Goal: Find specific page/section: Find specific page/section

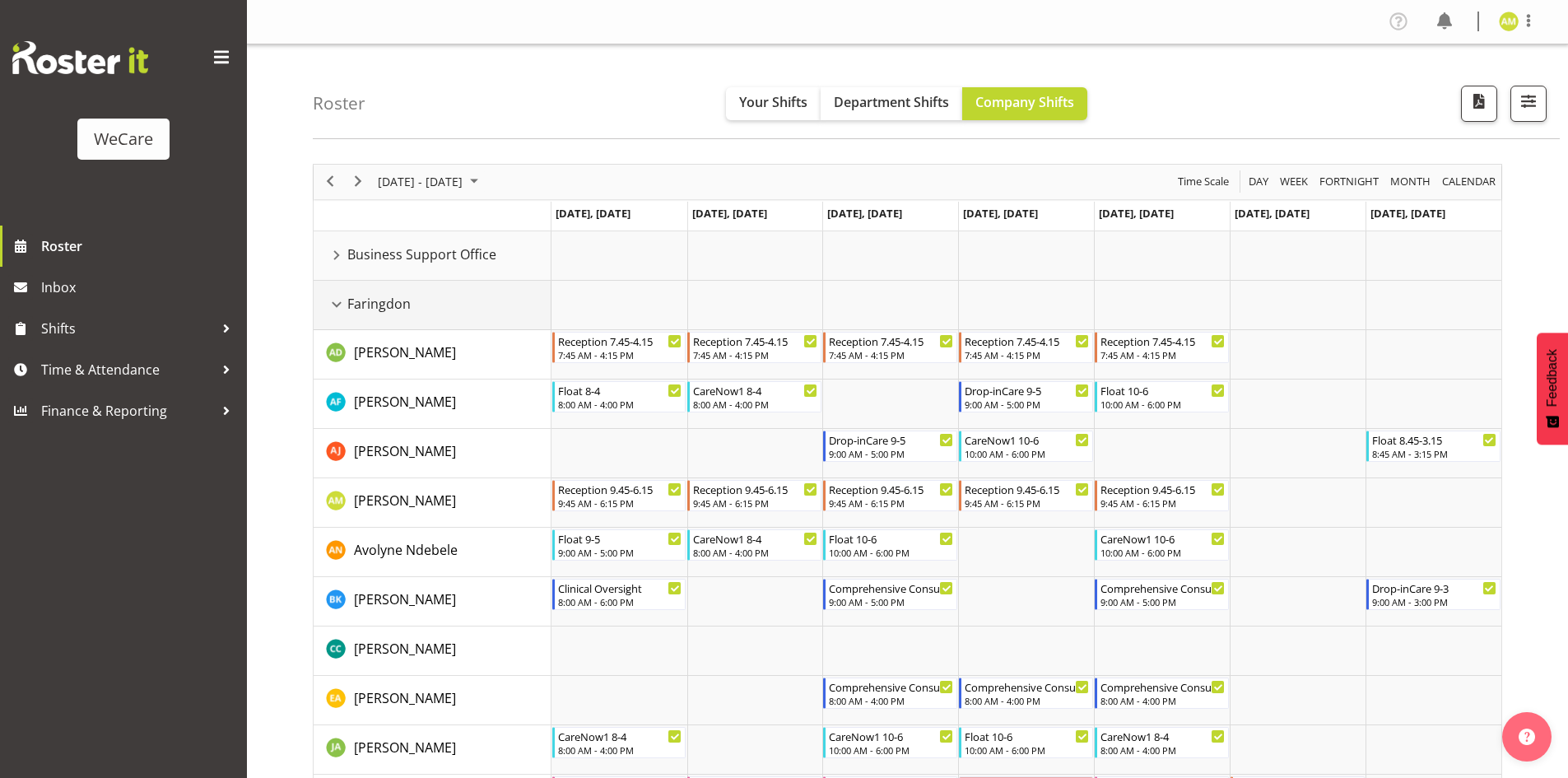
click at [330, 302] on div "Faringdon resource" at bounding box center [337, 305] width 22 height 22
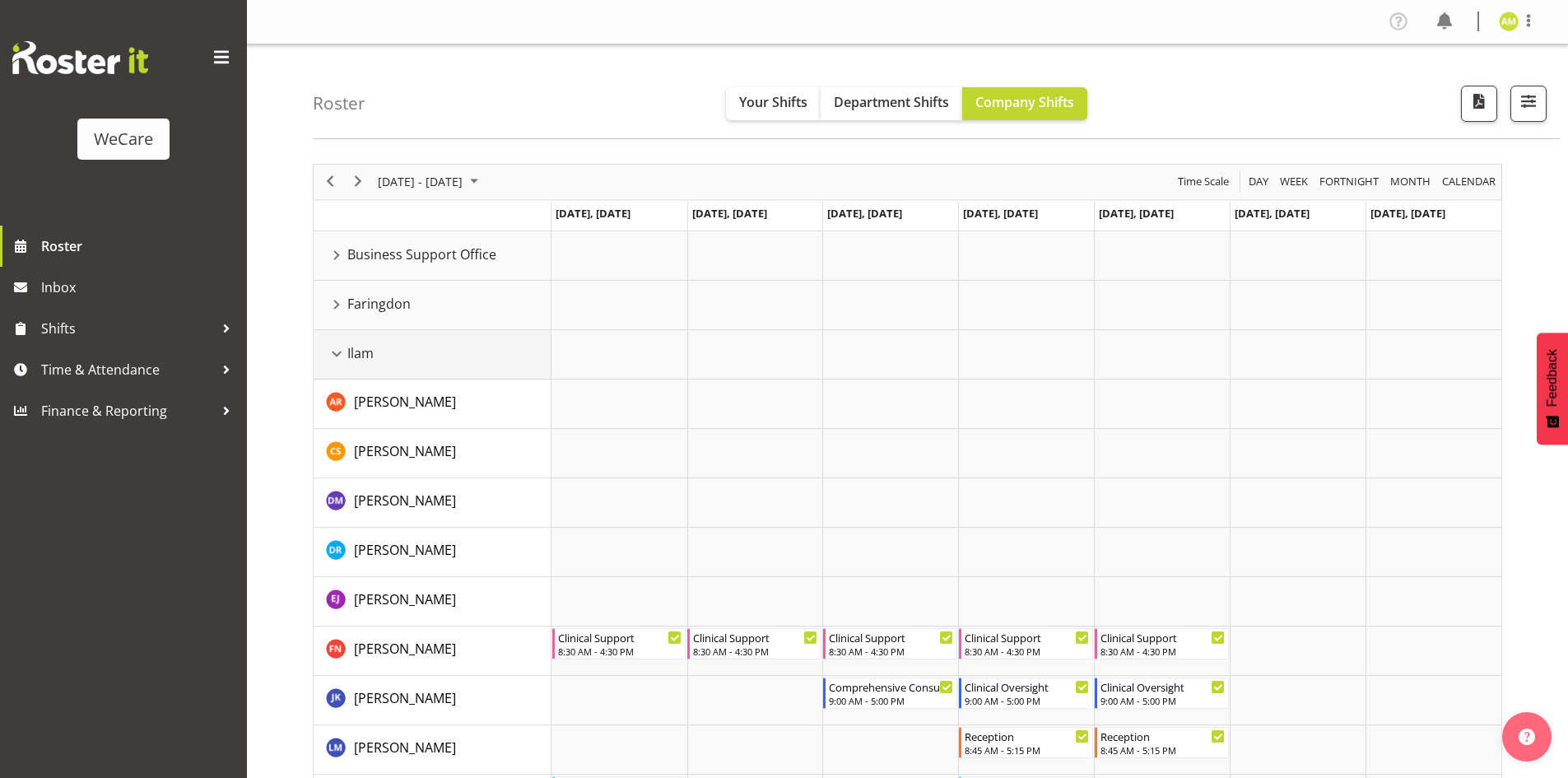
click at [333, 360] on div "Ilam resource" at bounding box center [337, 354] width 22 height 22
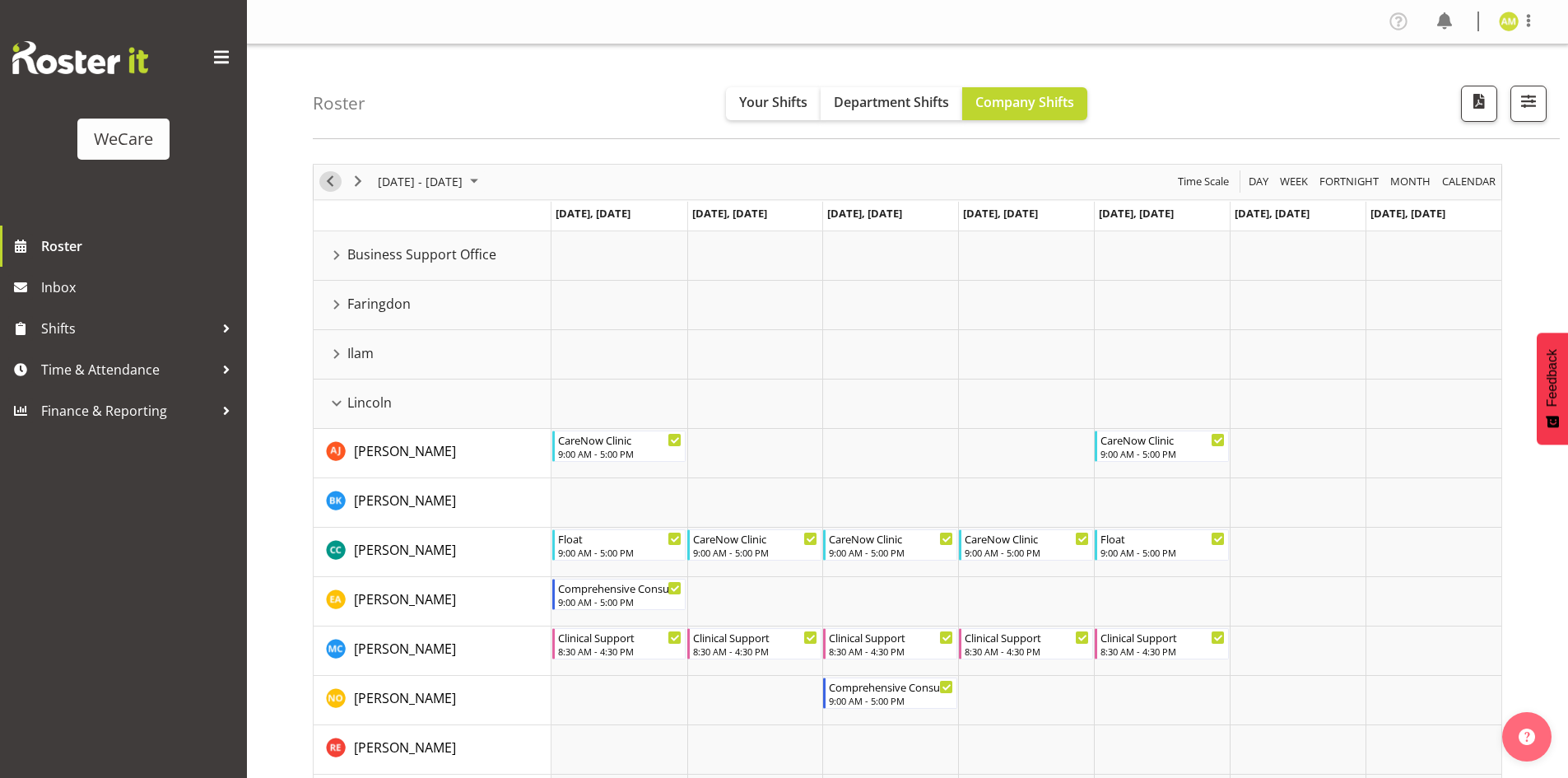
click at [326, 182] on span "Previous" at bounding box center [331, 182] width 20 height 21
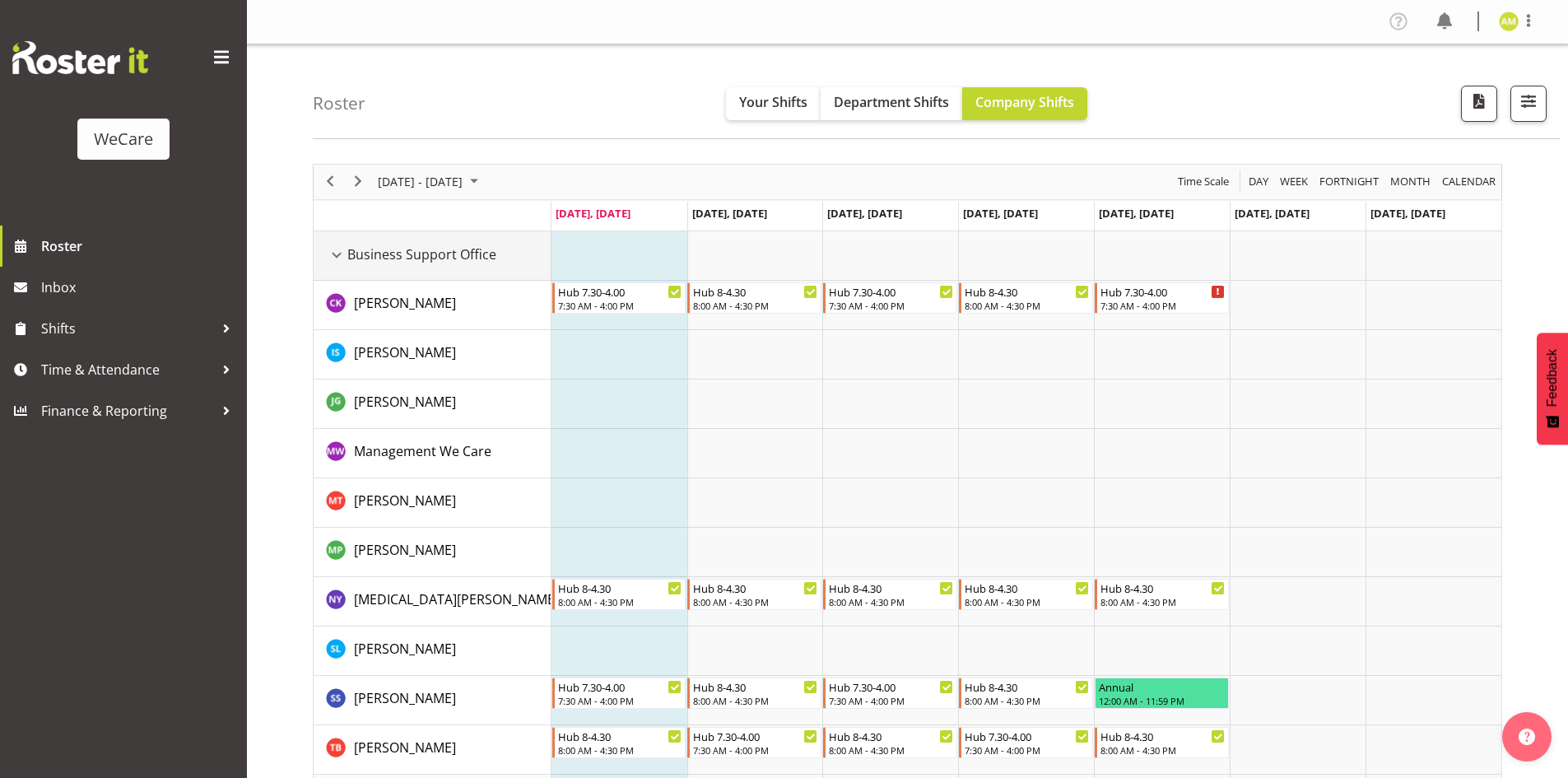
click at [339, 259] on div "Business Support Office resource" at bounding box center [337, 256] width 22 height 22
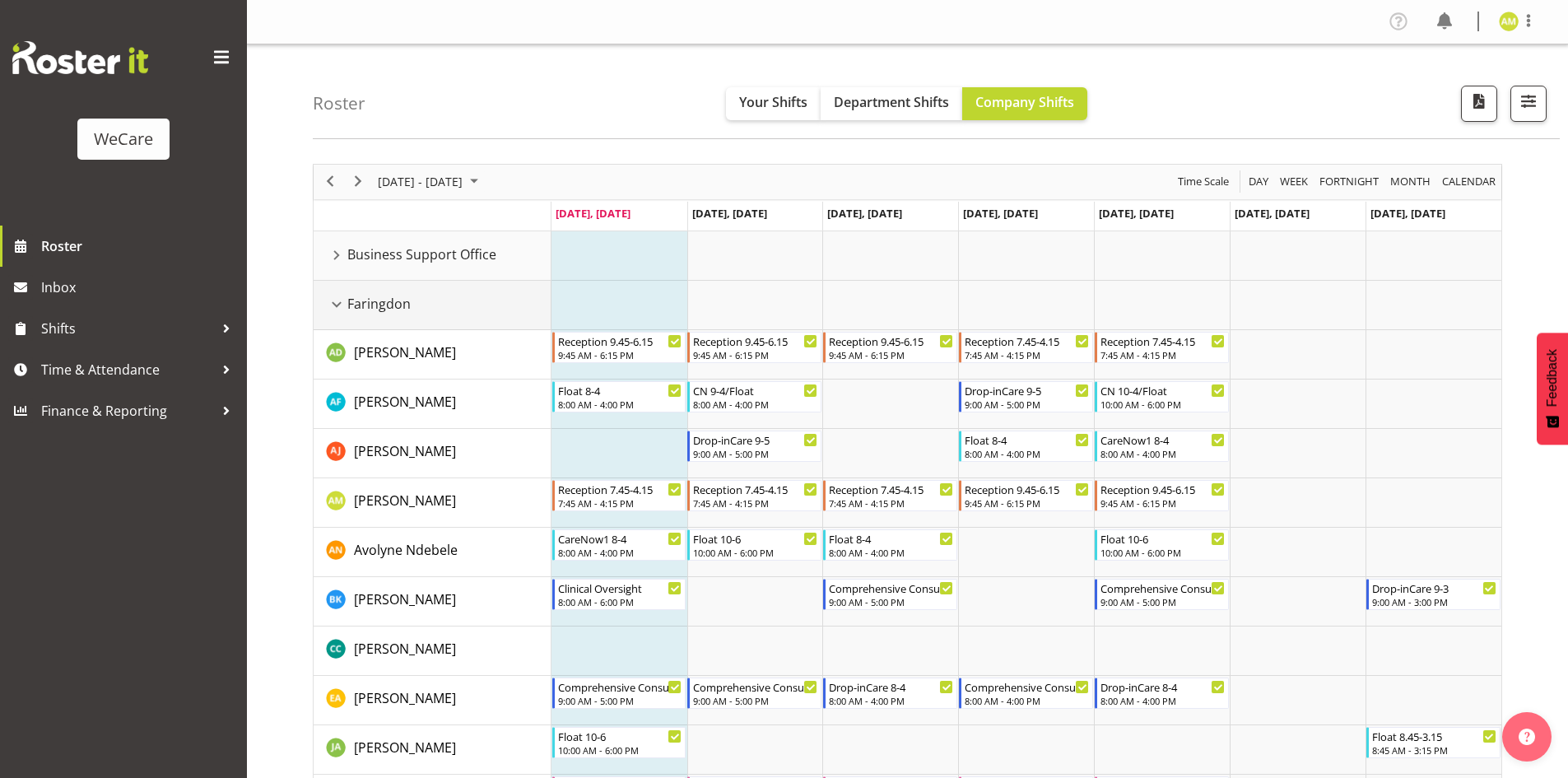
click at [339, 296] on div "Faringdon resource" at bounding box center [337, 305] width 22 height 22
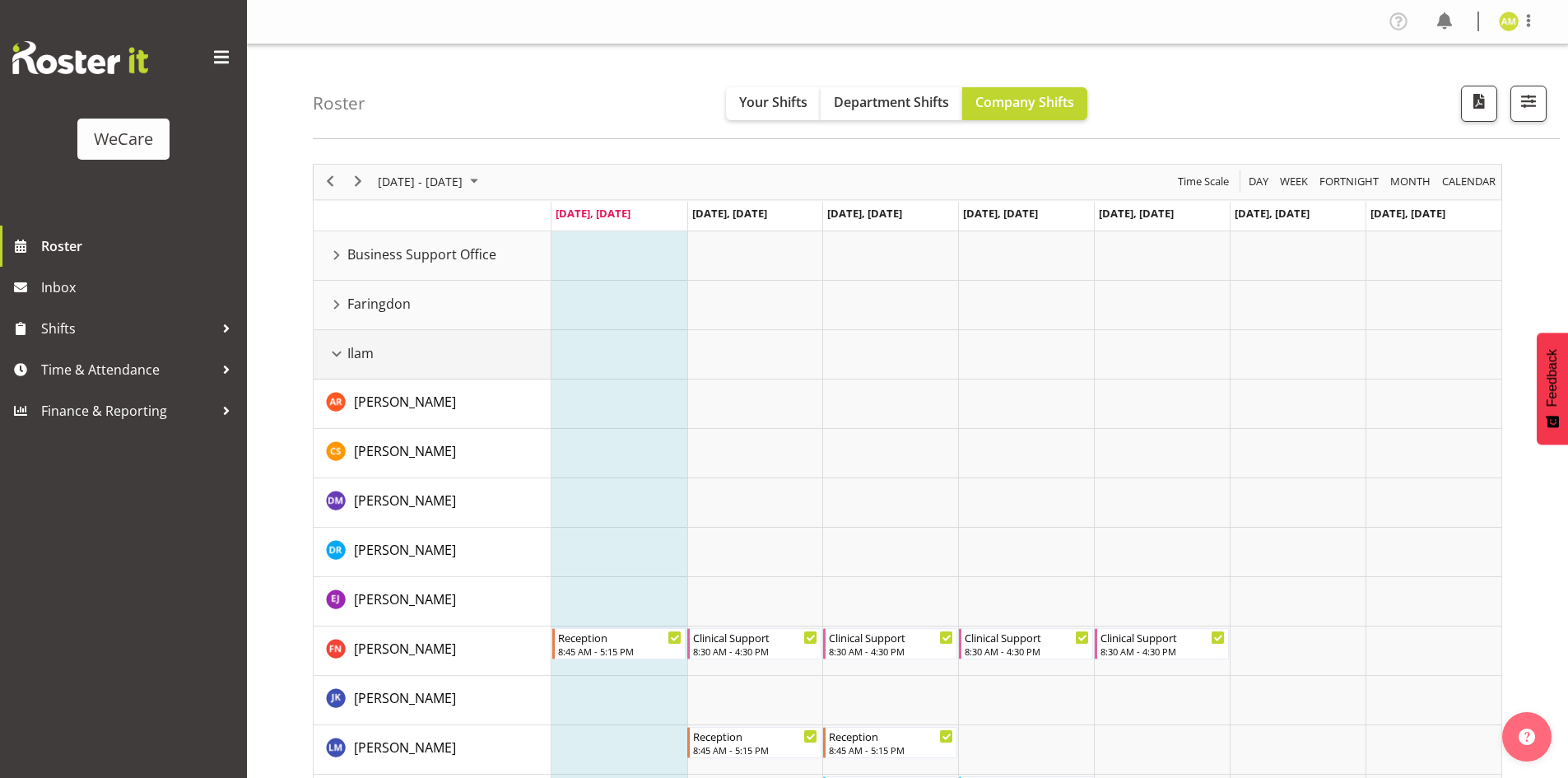
click at [339, 351] on div "Ilam resource" at bounding box center [337, 354] width 22 height 22
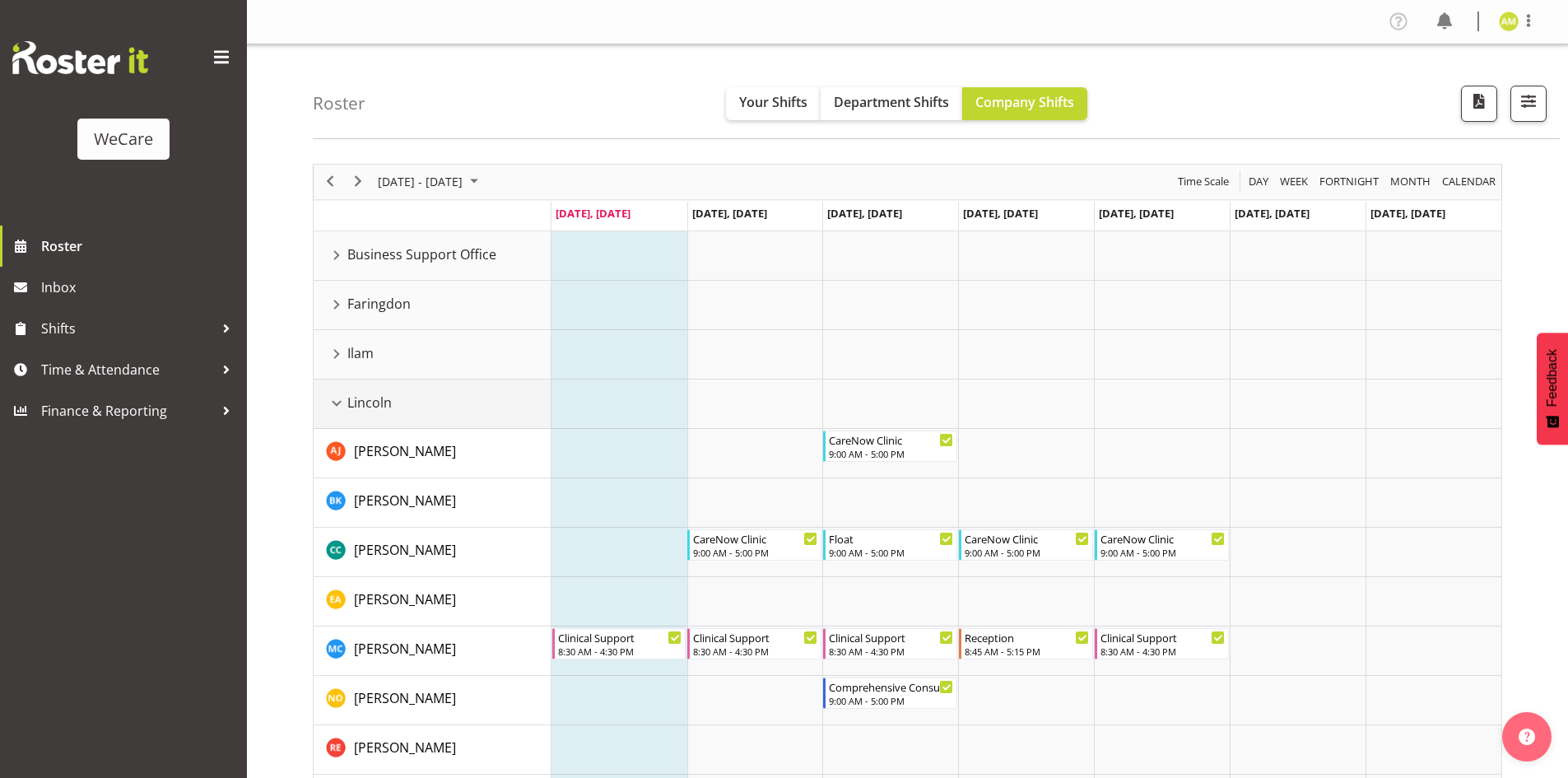
click at [340, 399] on div "Lincoln resource" at bounding box center [337, 404] width 22 height 22
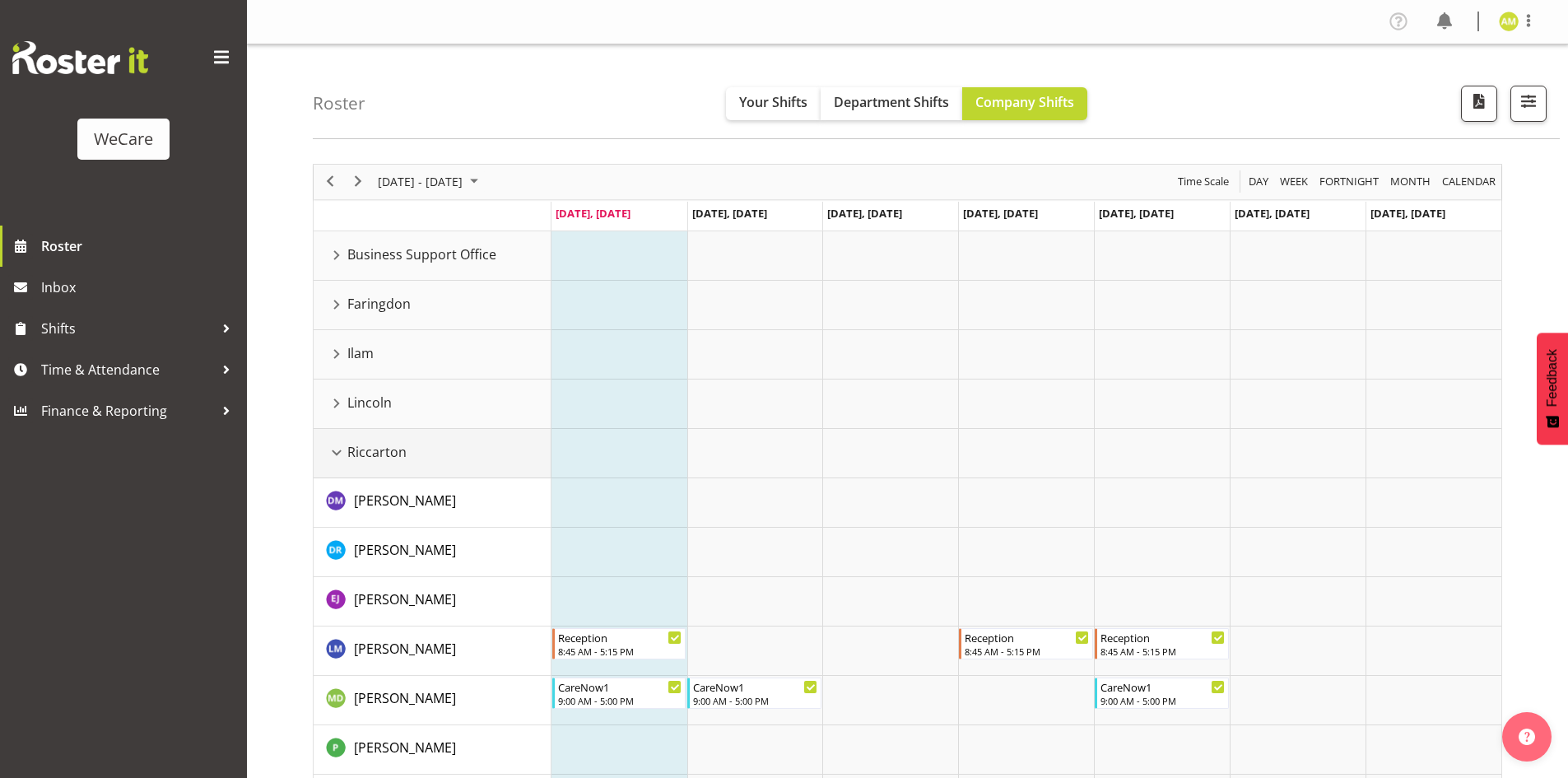
click at [339, 450] on div "Riccarton resource" at bounding box center [337, 453] width 22 height 22
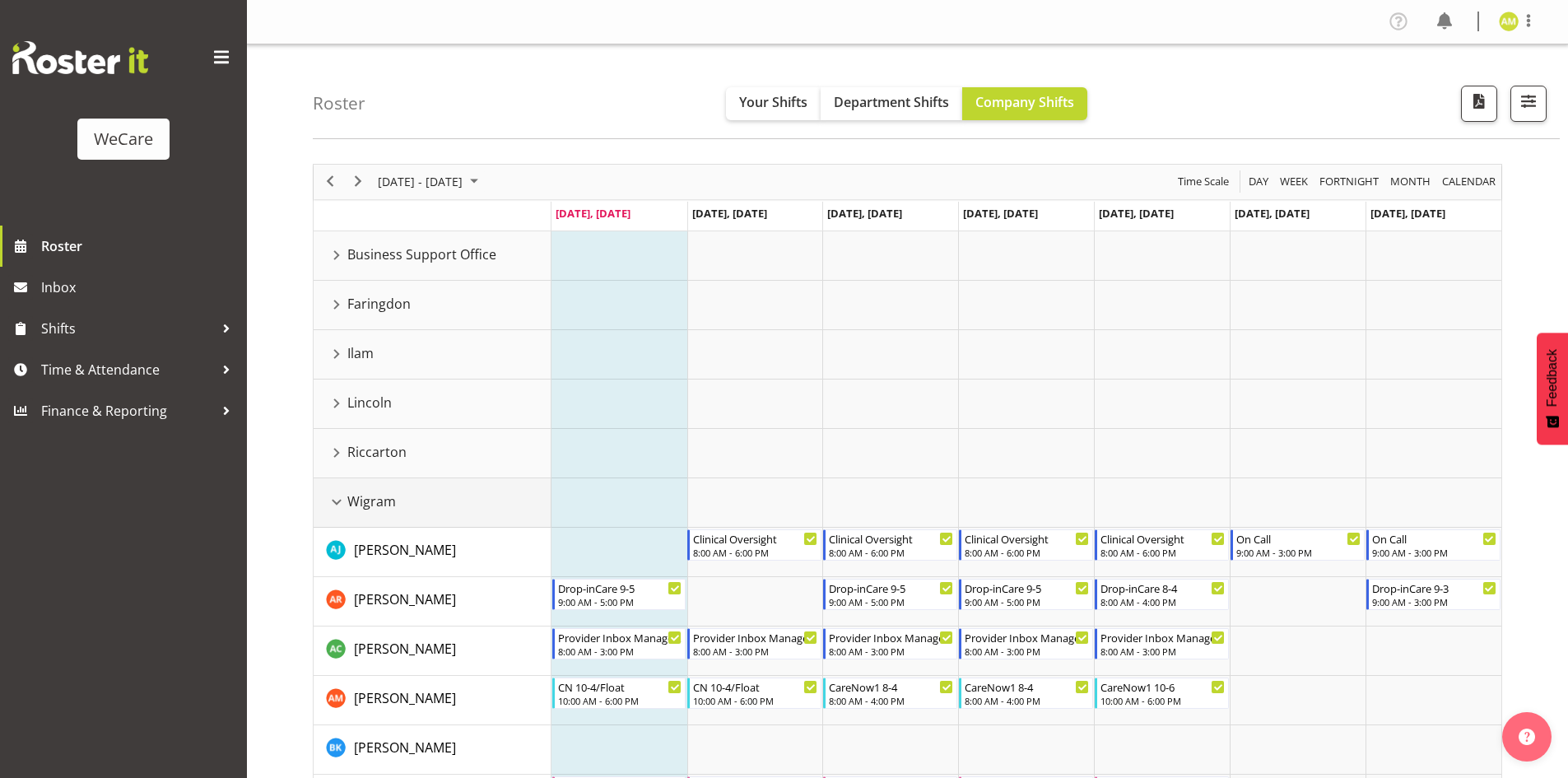
click at [338, 509] on div "Wigram resource" at bounding box center [337, 502] width 22 height 22
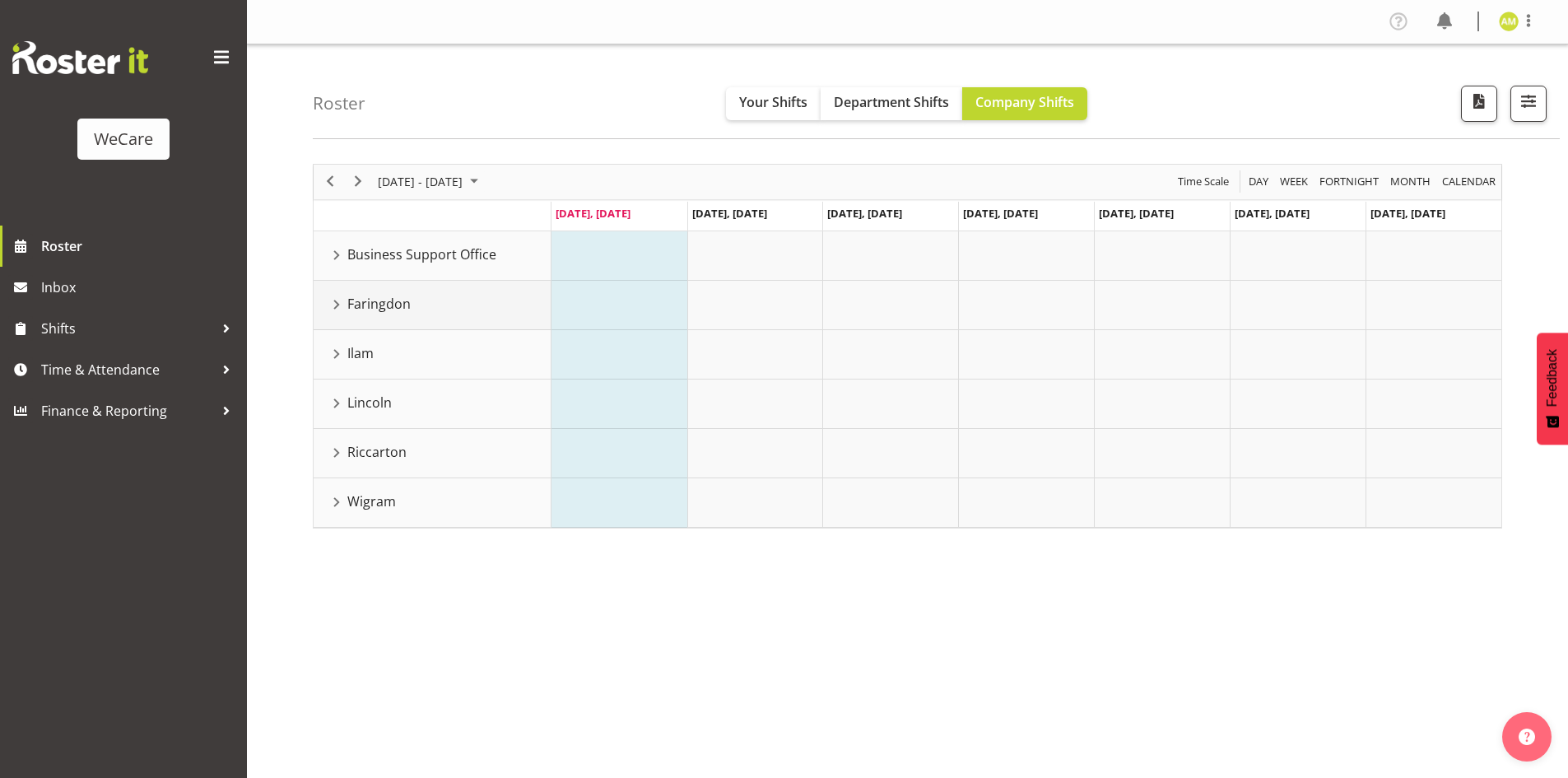
click at [333, 307] on div "Faringdon resource" at bounding box center [337, 305] width 22 height 22
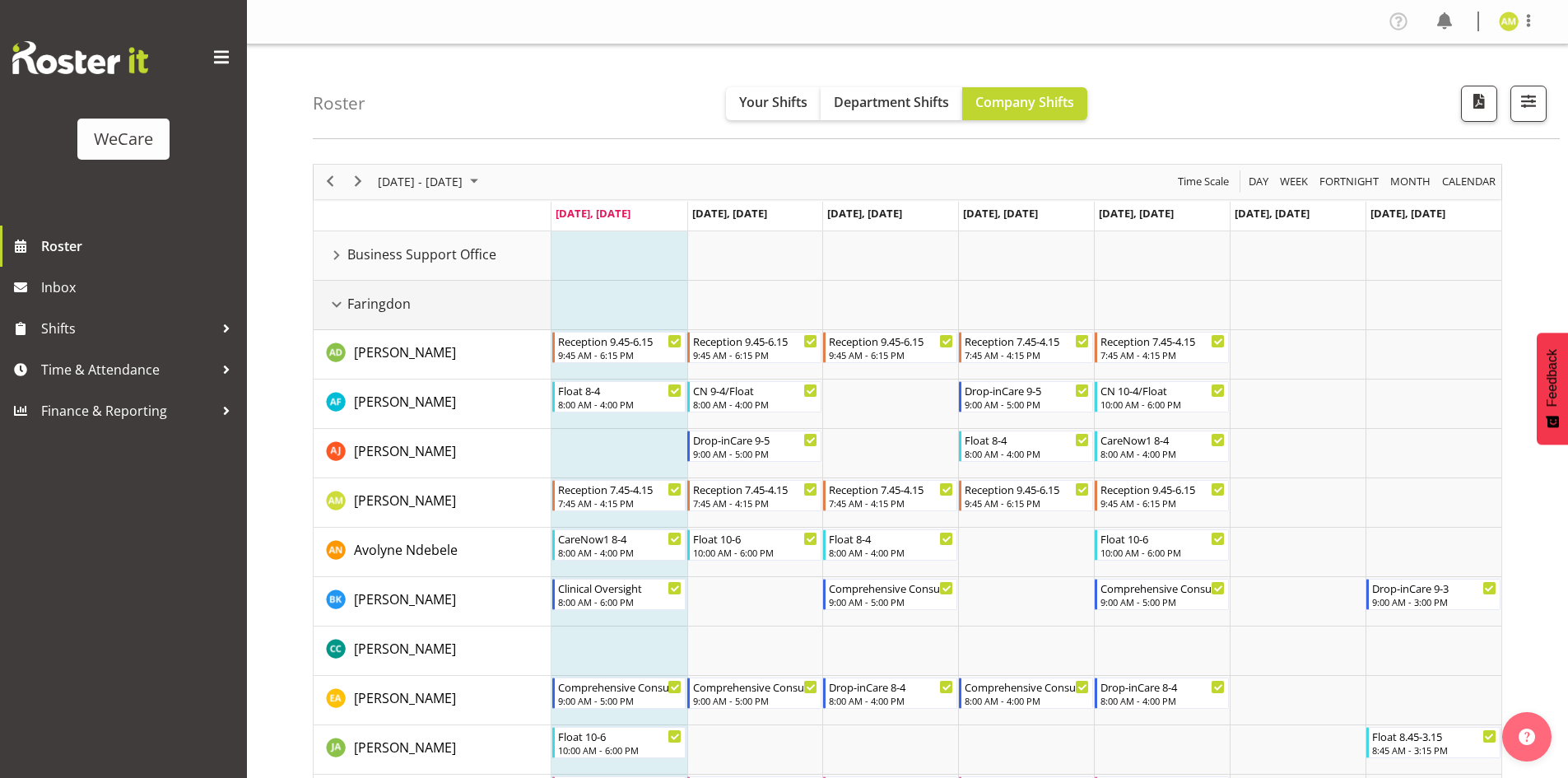
click at [330, 303] on div "Faringdon resource" at bounding box center [337, 305] width 22 height 22
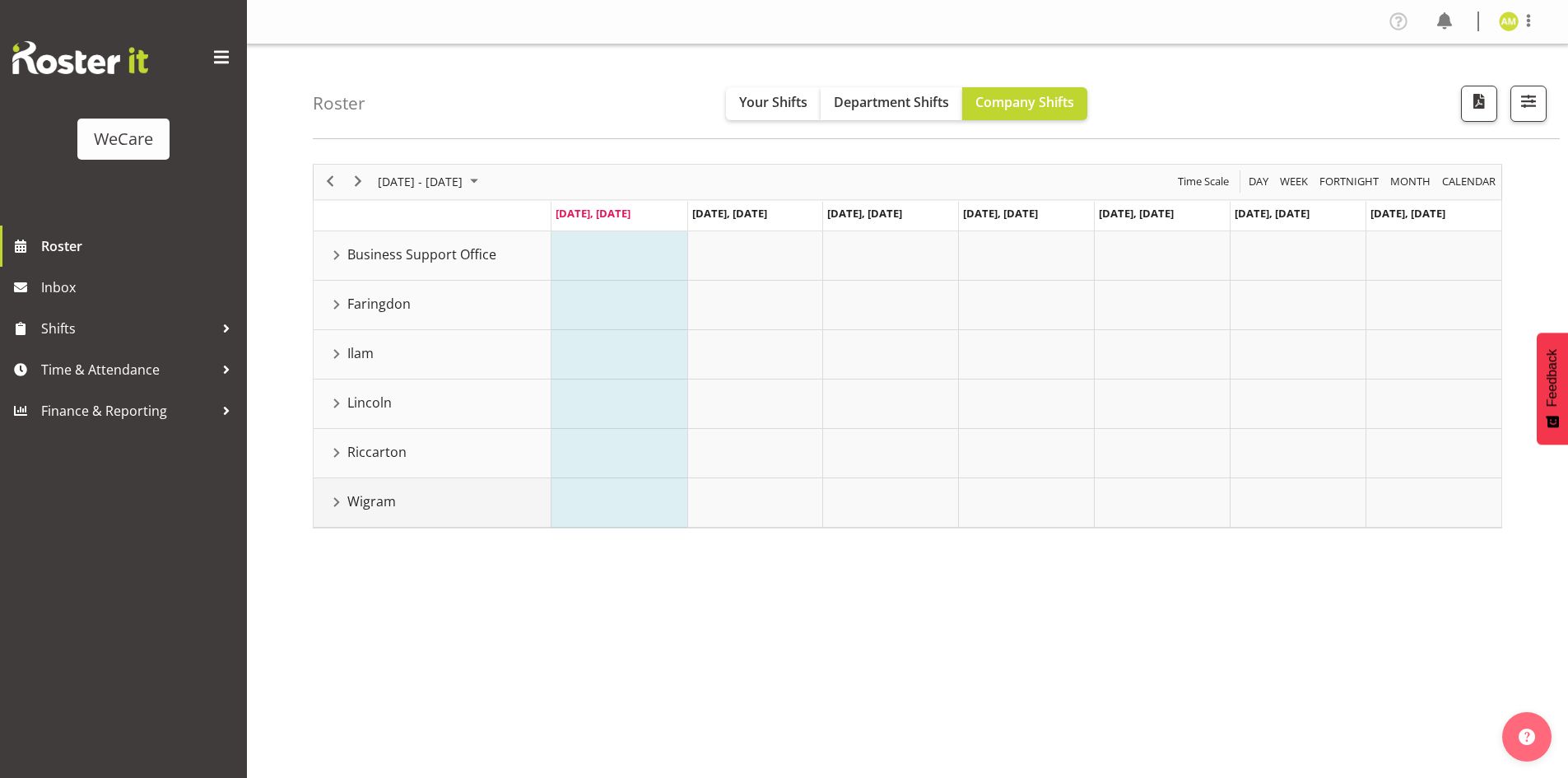
drag, startPoint x: 337, startPoint y: 501, endPoint x: 330, endPoint y: 364, distance: 137.2
click at [330, 364] on tbody "Business Support Office [PERSON_NAME] [PERSON_NAME] [PERSON_NAME] Management We…" at bounding box center [432, 380] width 238 height 296
click at [335, 405] on div "Lincoln resource" at bounding box center [337, 404] width 22 height 22
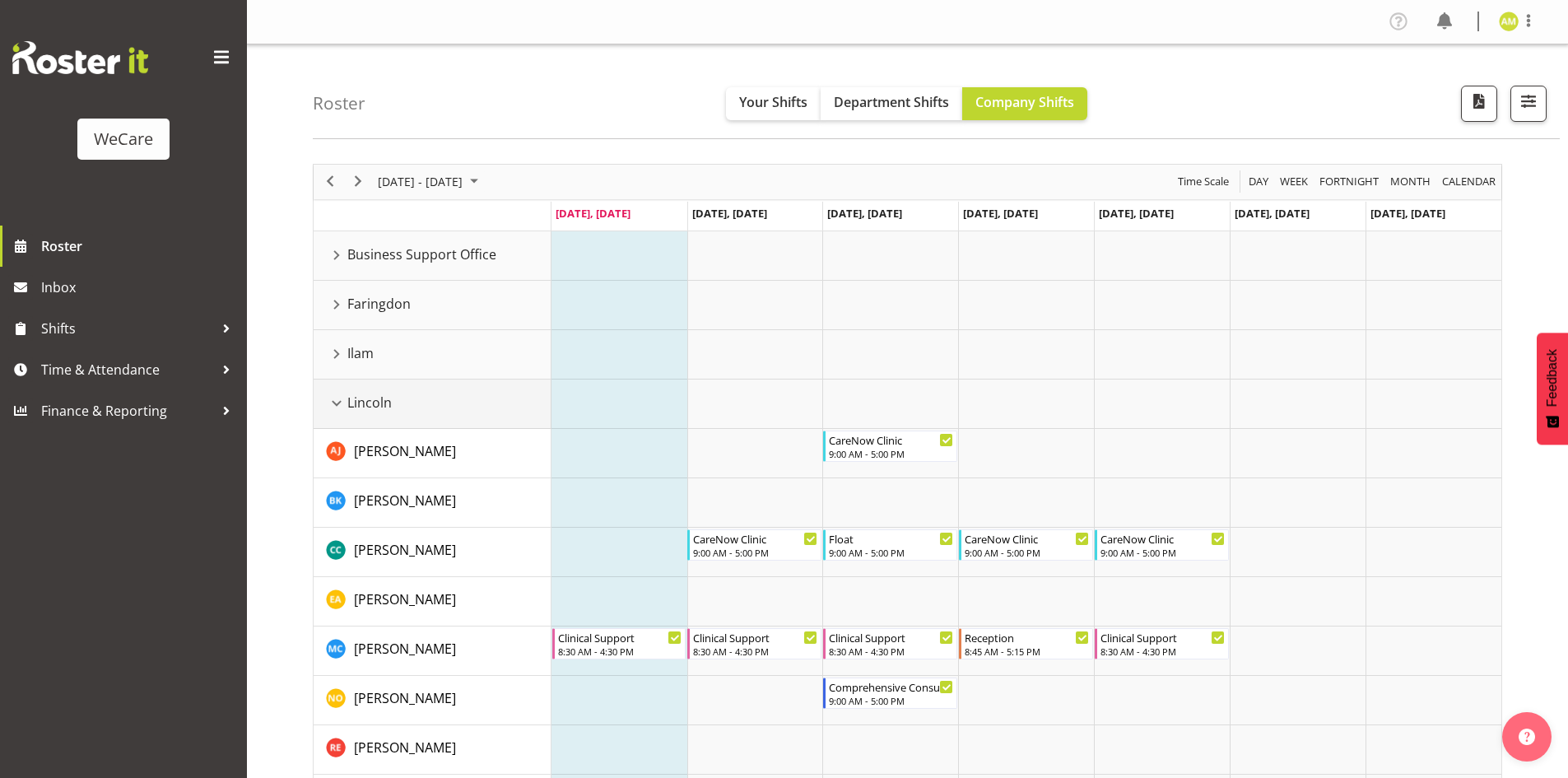
click at [335, 405] on div "Lincoln resource" at bounding box center [337, 404] width 22 height 22
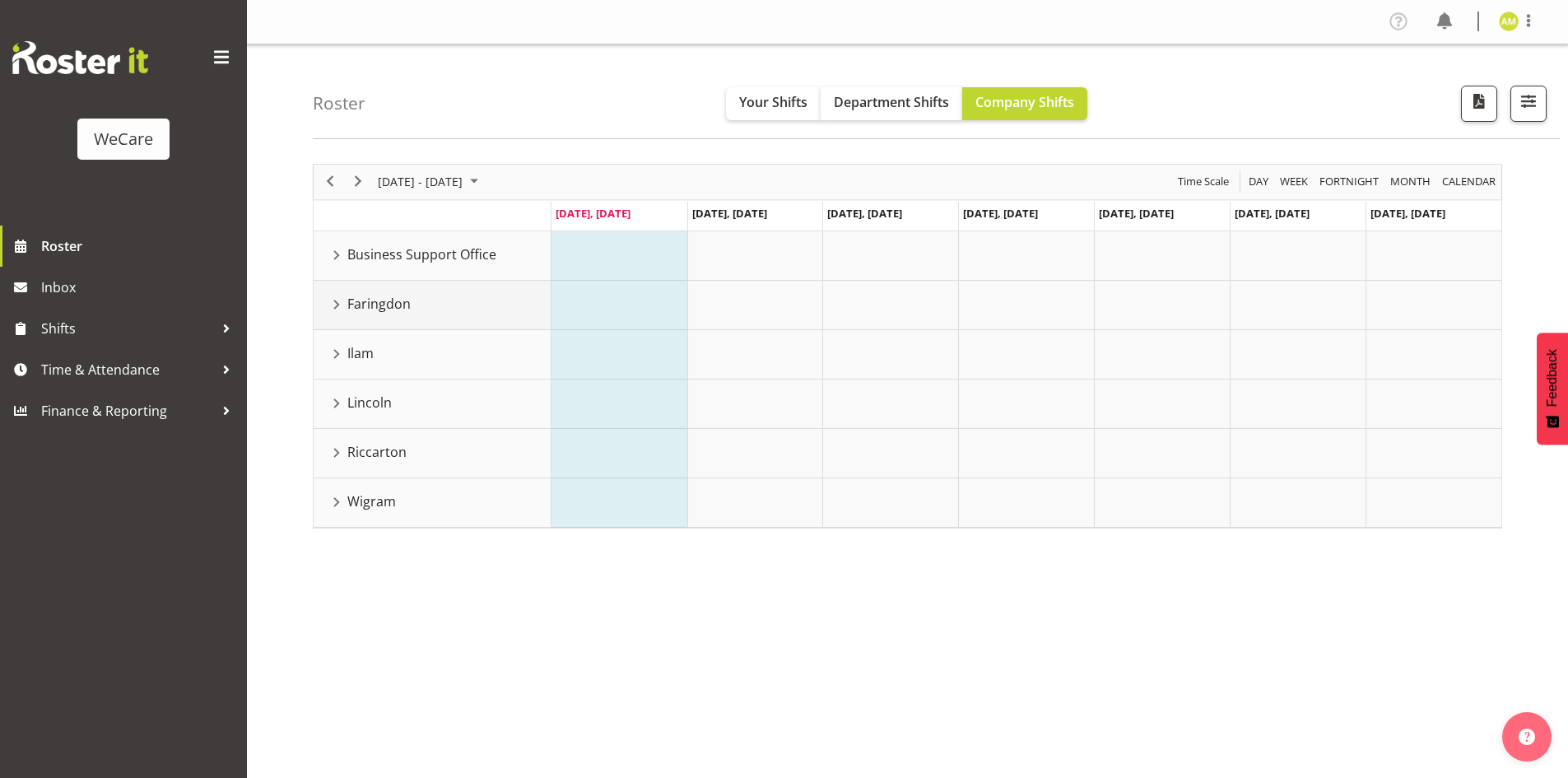
click at [338, 298] on div "Faringdon resource" at bounding box center [337, 305] width 22 height 22
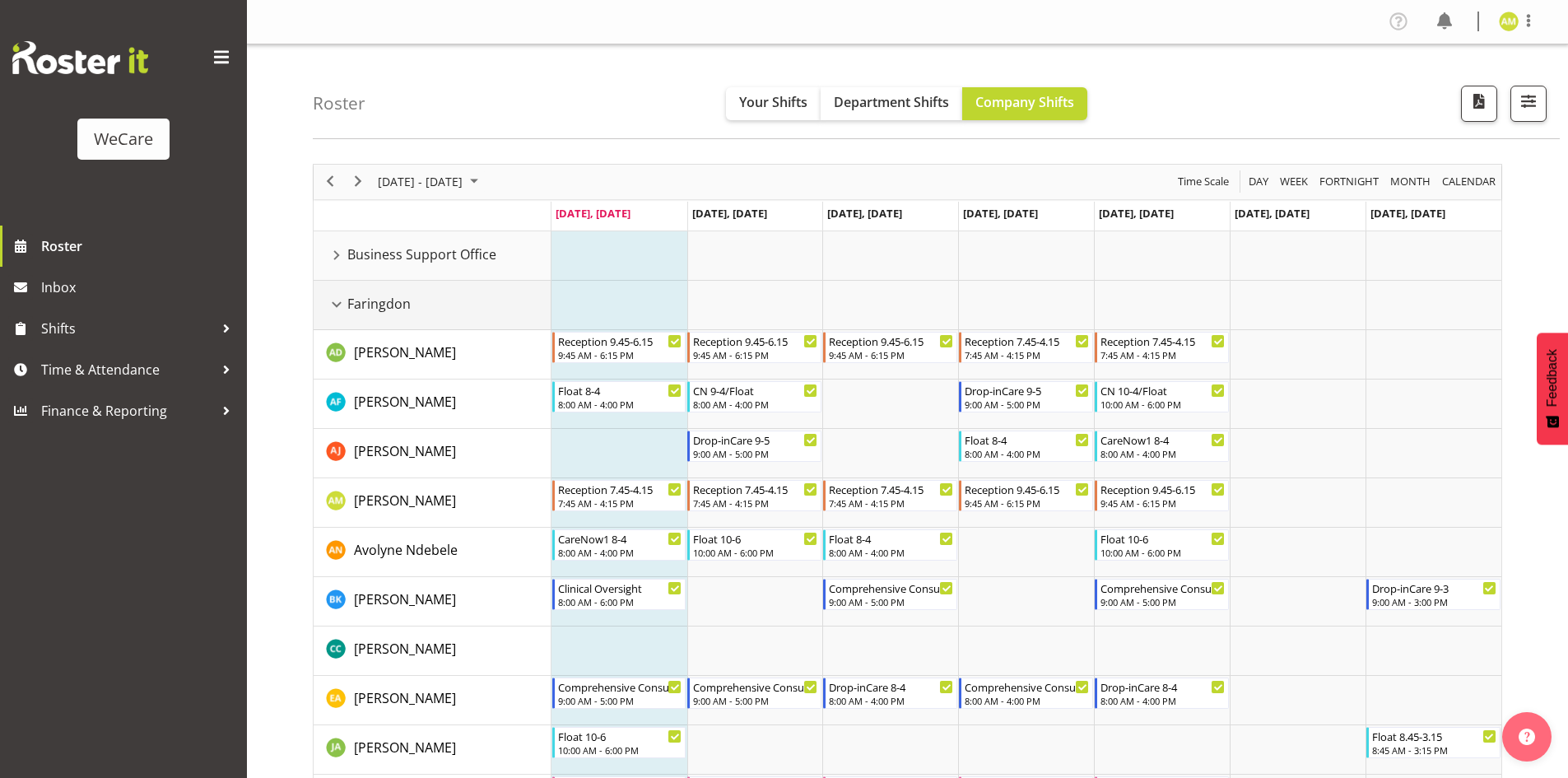
click at [339, 304] on div "Faringdon resource" at bounding box center [337, 305] width 22 height 22
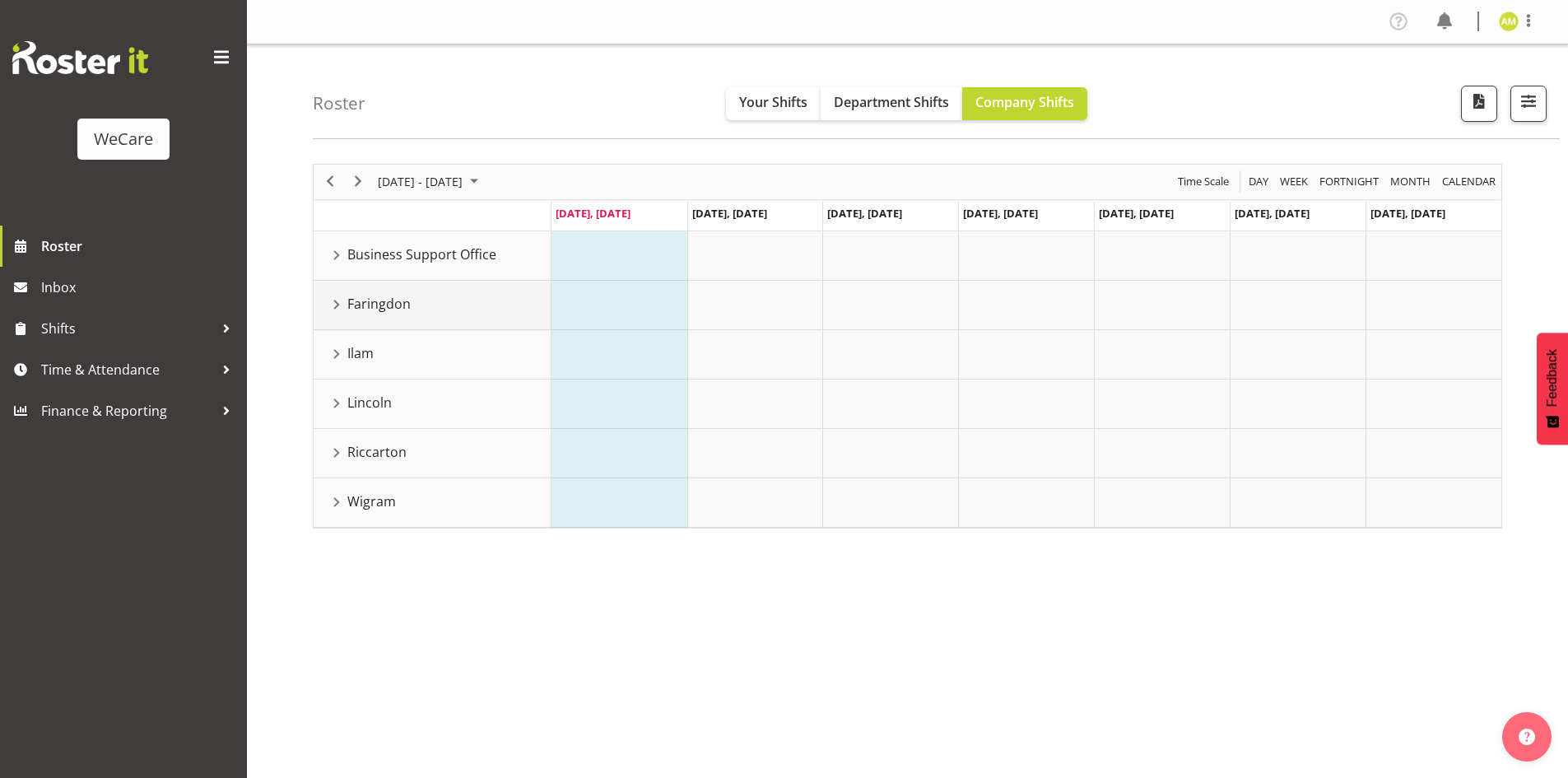
click at [341, 302] on div "Faringdon resource" at bounding box center [337, 305] width 22 height 22
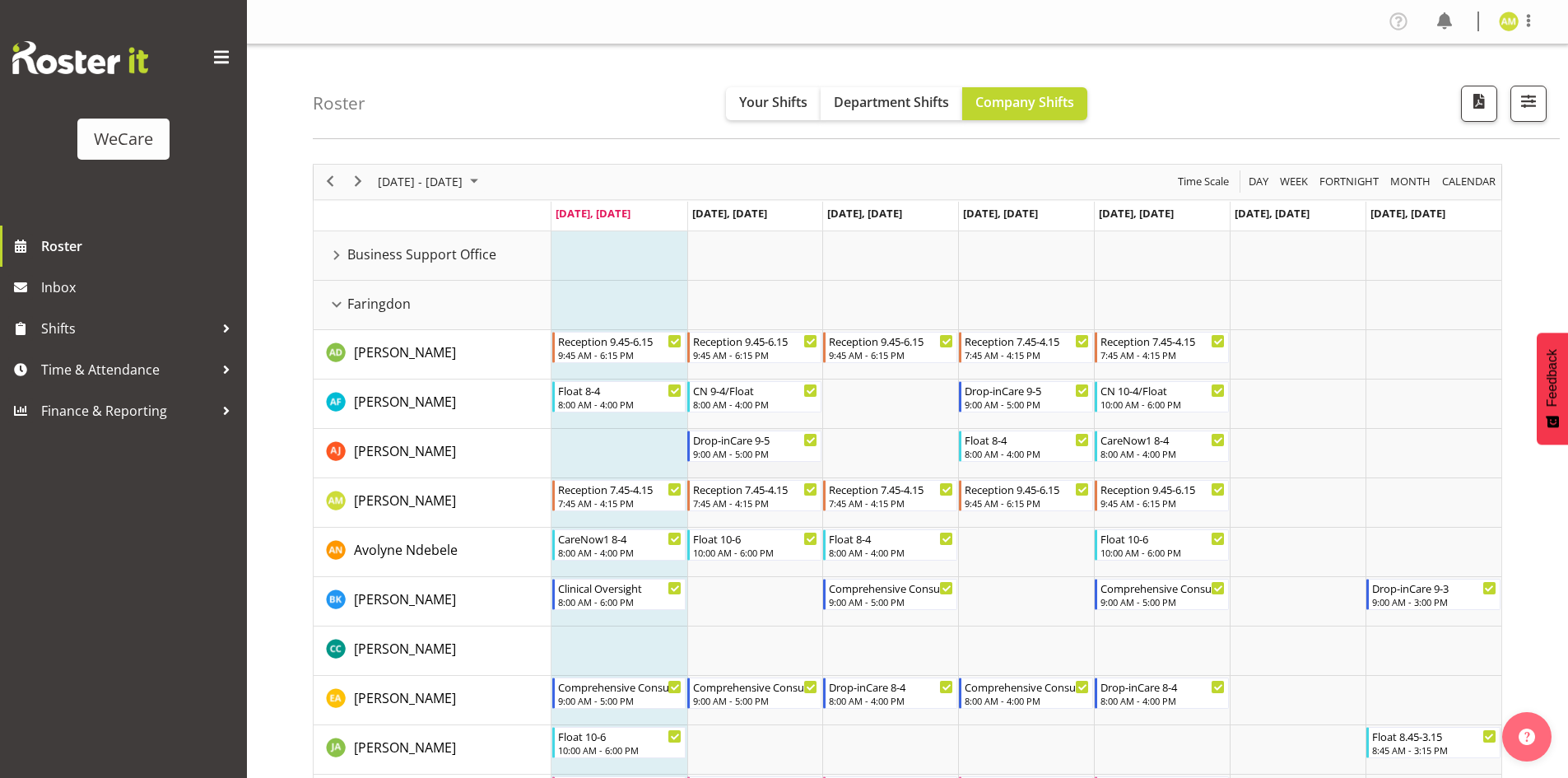
click at [744, 465] on td "Timeline Week of October 6, 2025" at bounding box center [755, 454] width 135 height 50
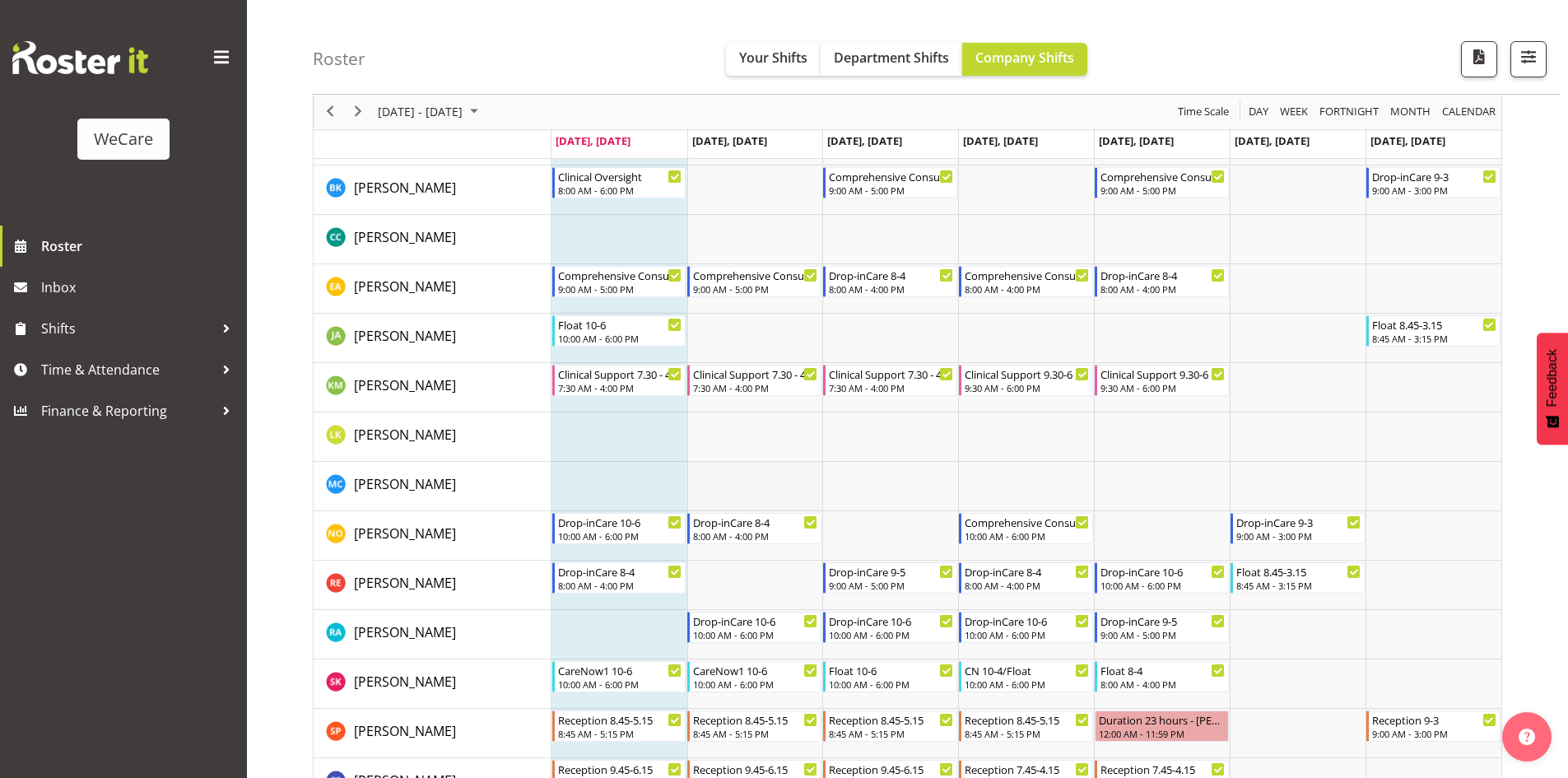
scroll to position [82, 0]
